Goal: Check status

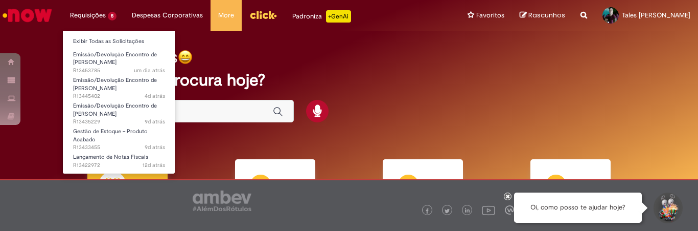
click at [91, 18] on li "Requisições 5 Exibir Todas as Solicitações Emissão/Devolução Encontro de Contas…" at bounding box center [93, 15] width 62 height 31
click at [90, 10] on li "Requisições 5 Exibir Todas as Solicitações Emissão/Devolução Encontro de Contas…" at bounding box center [93, 15] width 62 height 31
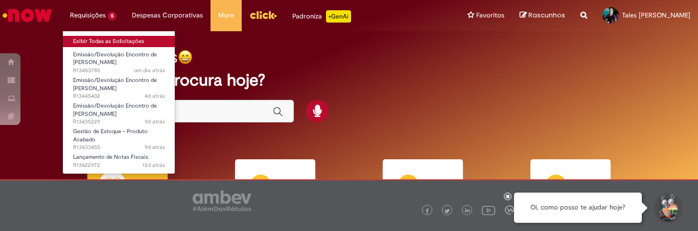
click at [104, 42] on link "Exibir Todas as Solicitações" at bounding box center [119, 41] width 112 height 11
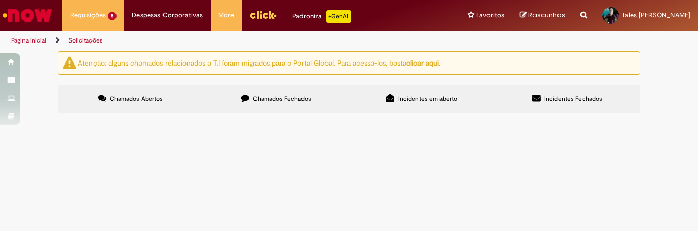
scroll to position [83, 0]
click at [0, 0] on span "Aberto" at bounding box center [0, 0] width 0 height 0
click at [0, 0] on span "Em Validação" at bounding box center [0, 0] width 0 height 0
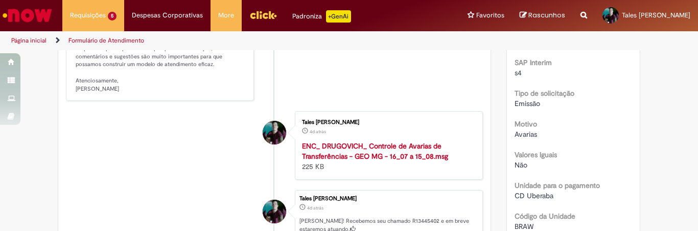
scroll to position [85, 0]
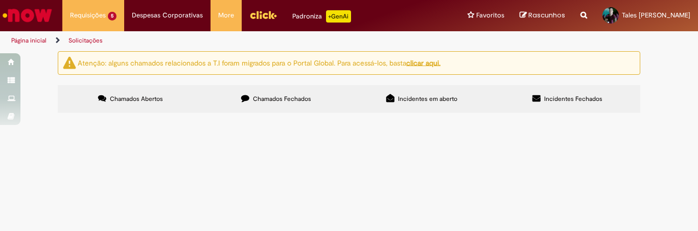
scroll to position [42, 0]
click at [0, 0] on span "Em Validação" at bounding box center [0, 0] width 0 height 0
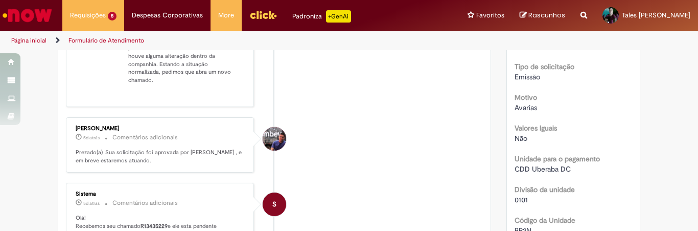
scroll to position [16, 0]
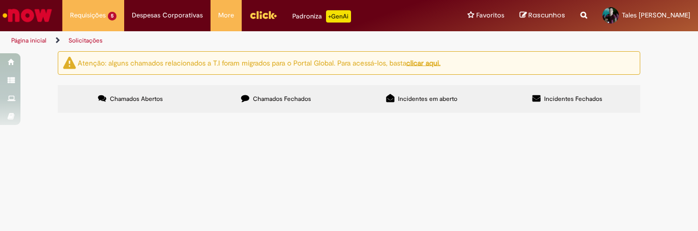
scroll to position [83, 0]
click at [0, 0] on span "Aberto" at bounding box center [0, 0] width 0 height 0
click at [0, 0] on span "Em Validação" at bounding box center [0, 0] width 0 height 0
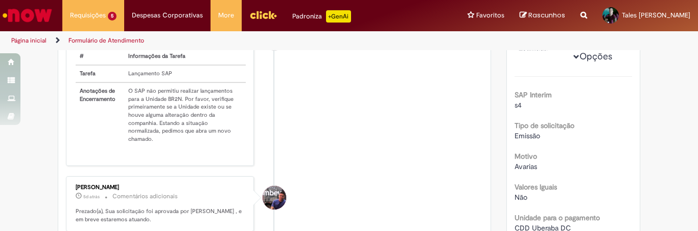
scroll to position [170, 0]
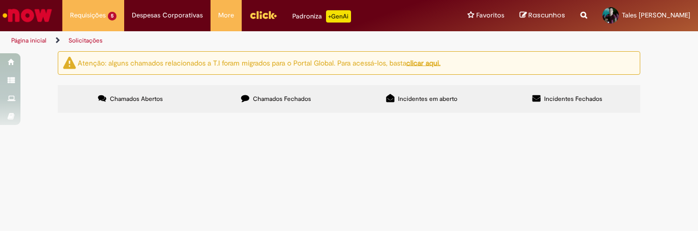
scroll to position [83, 0]
click at [0, 0] on span "Pendente Usuário" at bounding box center [0, 0] width 0 height 0
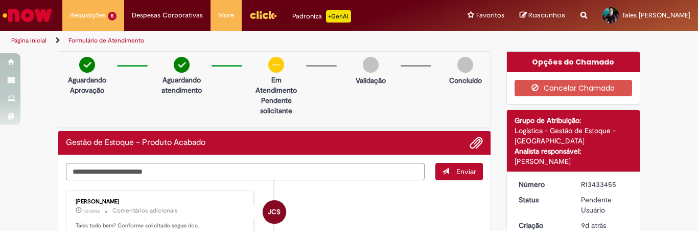
scroll to position [85, 0]
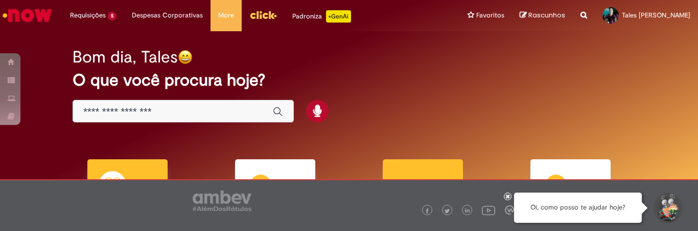
scroll to position [112, 0]
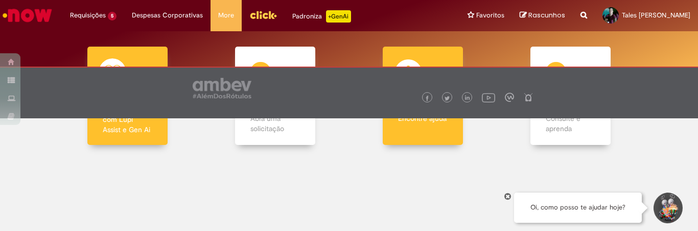
click at [416, 135] on div "Serviços de TI Serviços de TI Encontre ajuda" at bounding box center [423, 96] width 81 height 99
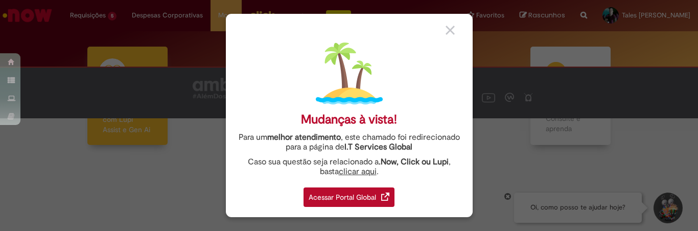
click at [376, 198] on div "Acessar Portal Global" at bounding box center [349, 196] width 91 height 19
